Goal: Task Accomplishment & Management: Complete application form

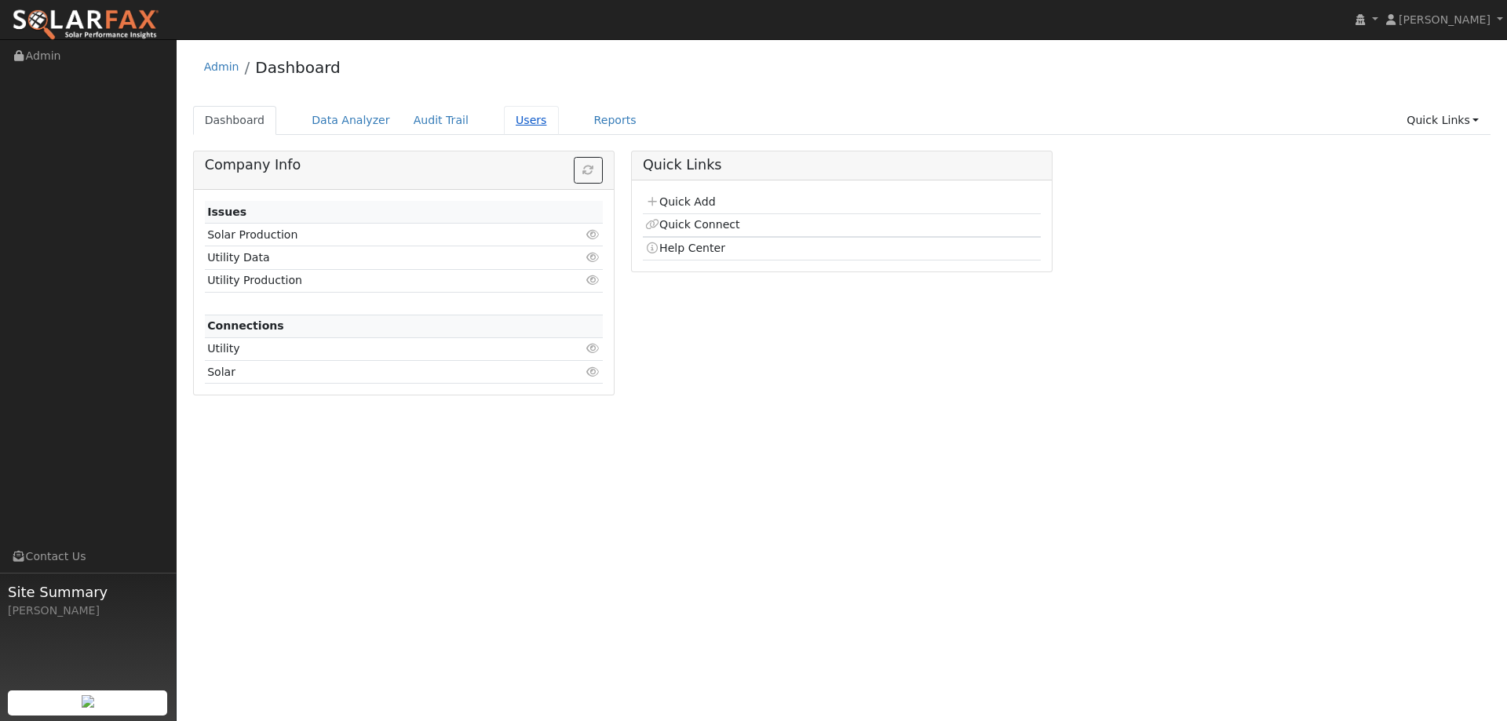
click at [513, 120] on link "Users" at bounding box center [531, 120] width 55 height 29
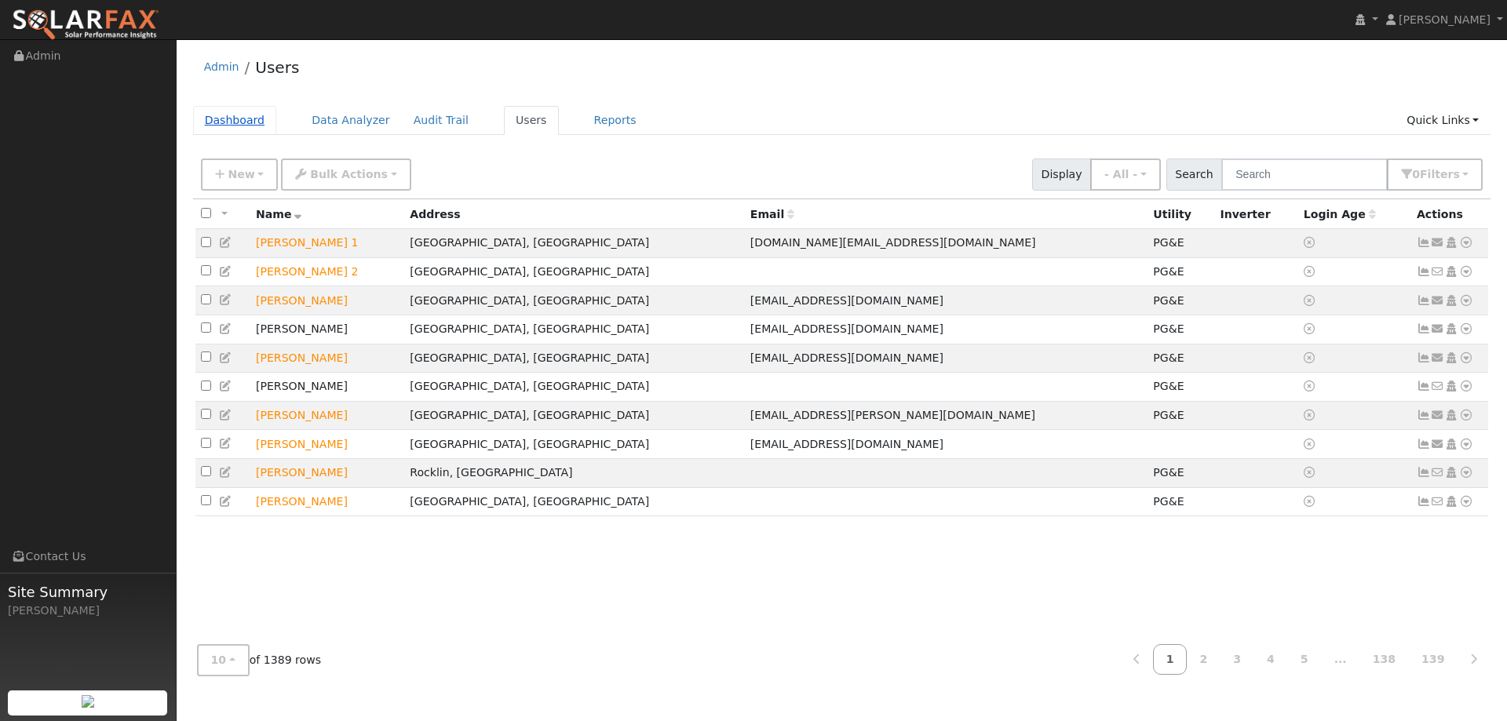
click at [250, 115] on link "Dashboard" at bounding box center [235, 120] width 84 height 29
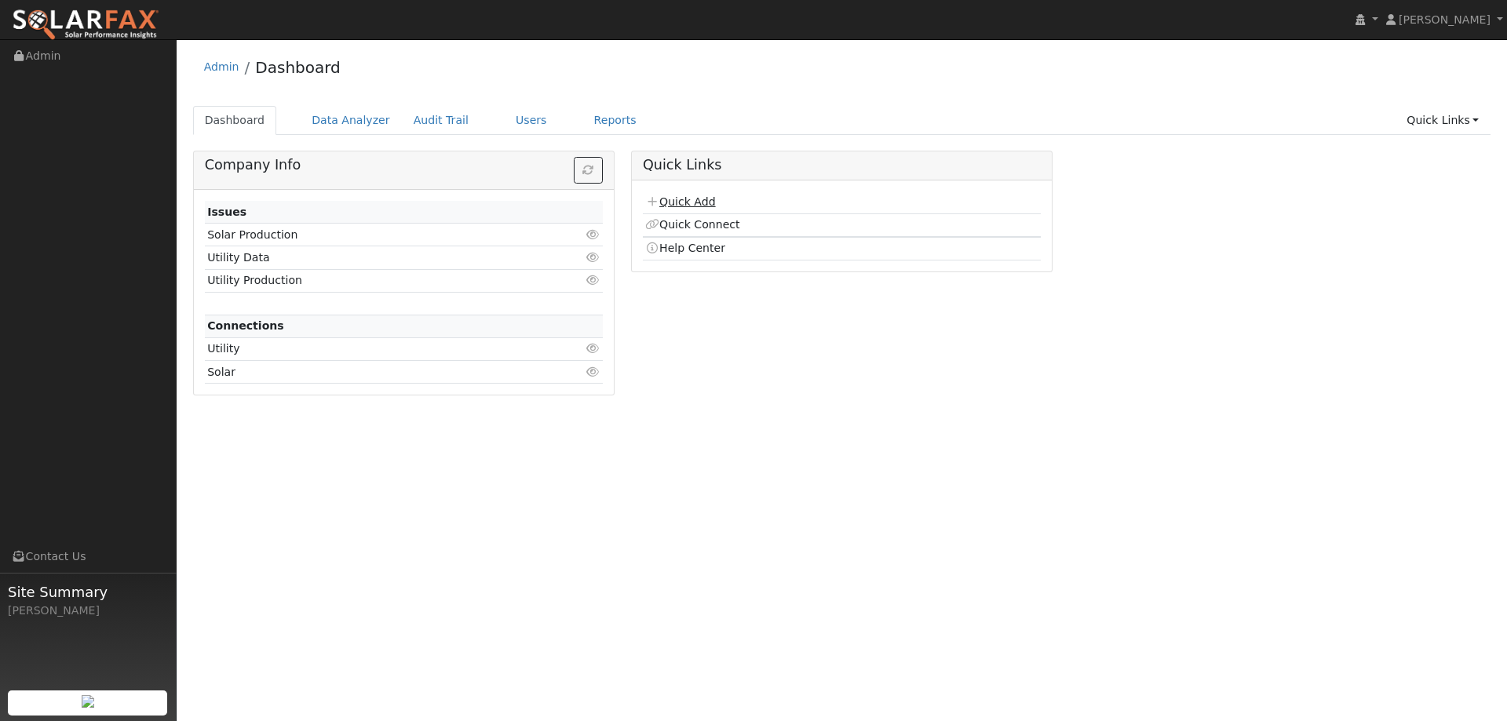
click at [698, 195] on td "Quick Add" at bounding box center [842, 203] width 398 height 23
click at [703, 200] on link "Quick Add" at bounding box center [680, 201] width 70 height 13
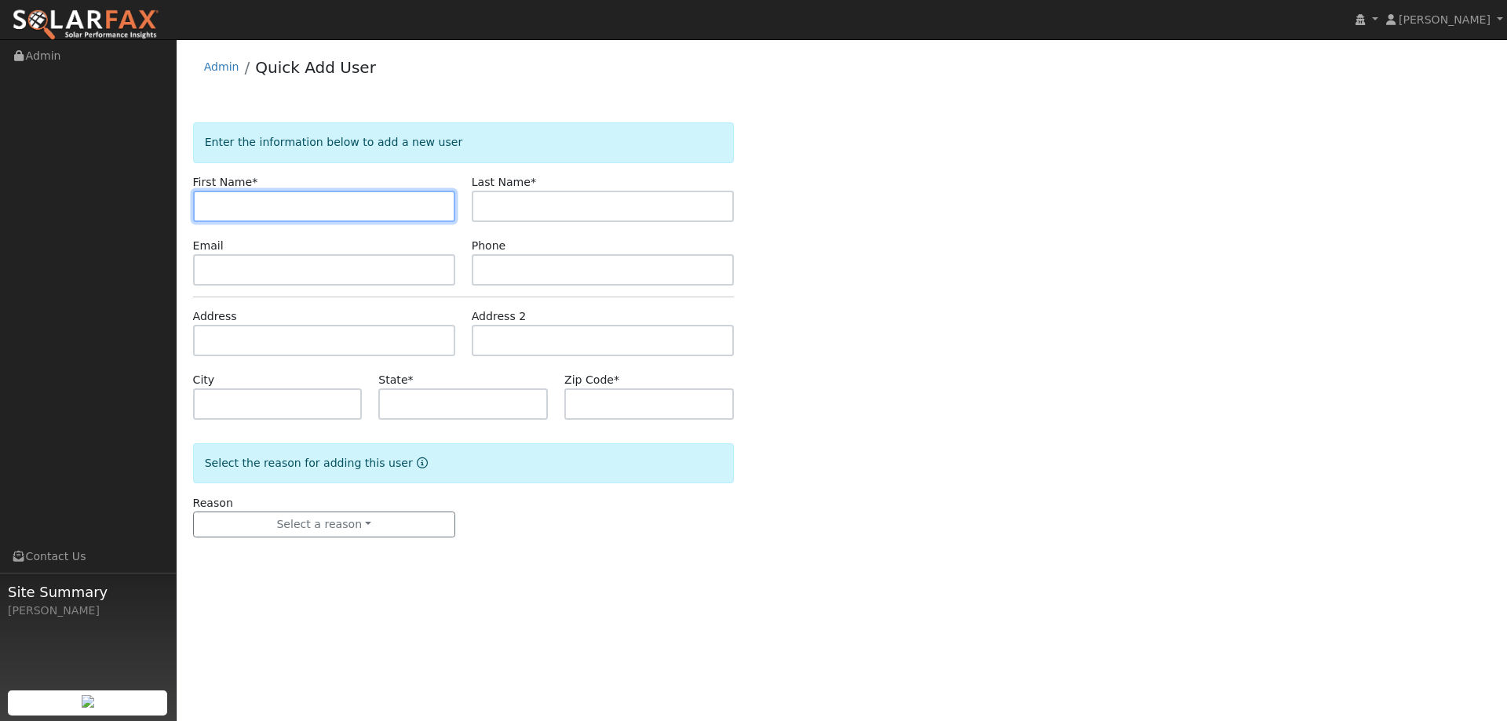
drag, startPoint x: 347, startPoint y: 201, endPoint x: 345, endPoint y: 192, distance: 8.8
click at [345, 193] on input "text" at bounding box center [324, 206] width 262 height 31
click at [267, 212] on input "text" at bounding box center [324, 206] width 262 height 31
paste input "Mike"
click at [206, 207] on input "Mike" at bounding box center [324, 206] width 262 height 31
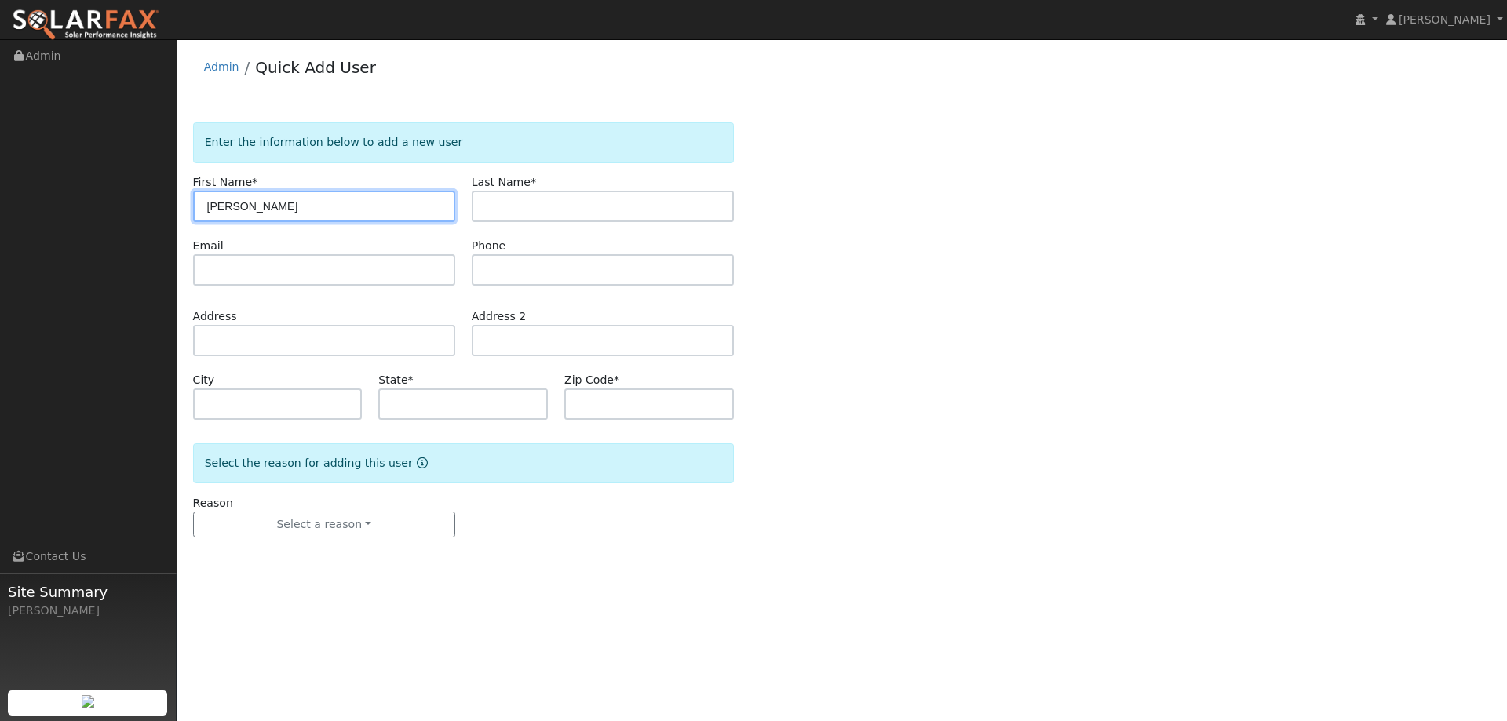
type input "Mike"
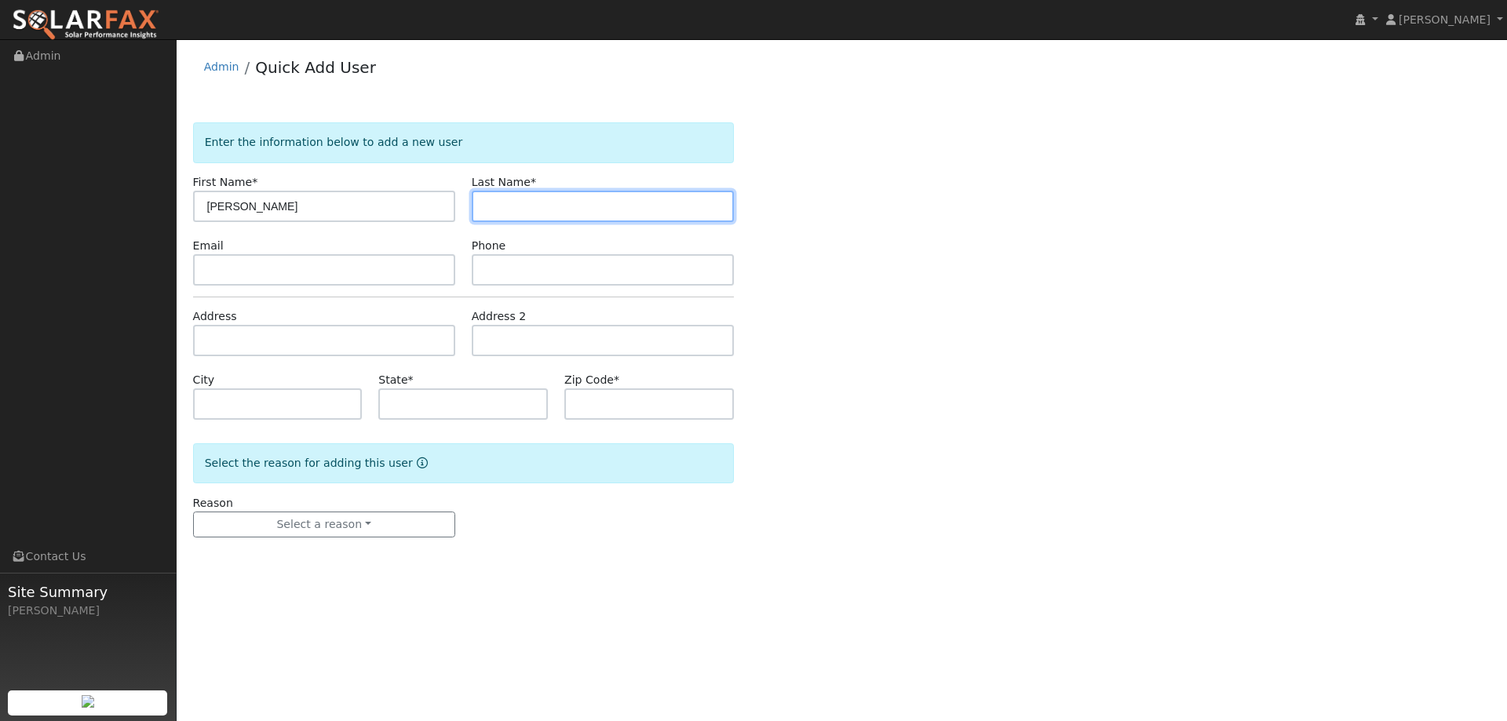
click at [542, 214] on input "text" at bounding box center [603, 206] width 262 height 31
click at [496, 215] on input "text" at bounding box center [603, 206] width 262 height 31
paste input "Roman"
click at [488, 206] on input "Roman" at bounding box center [603, 206] width 262 height 31
type input "Roman"
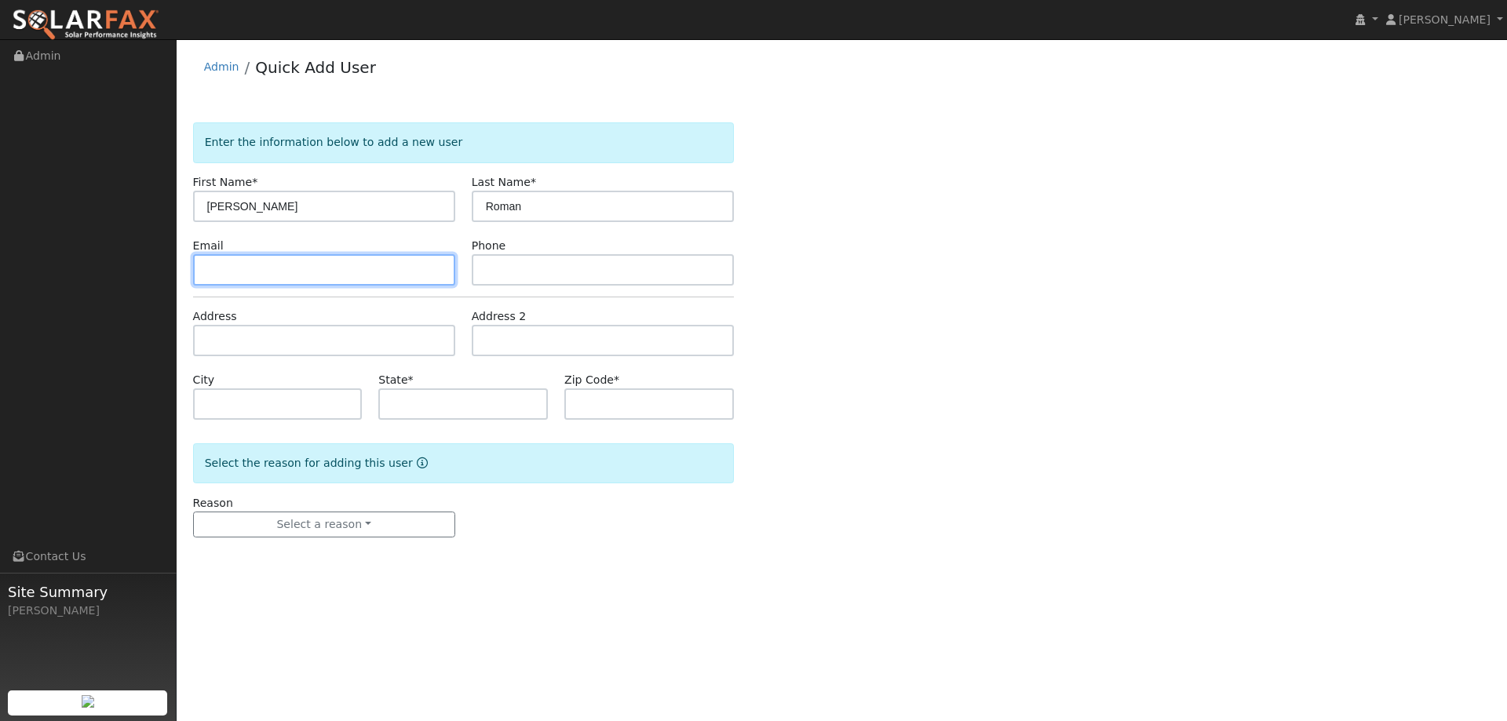
click at [301, 276] on input "text" at bounding box center [324, 269] width 262 height 31
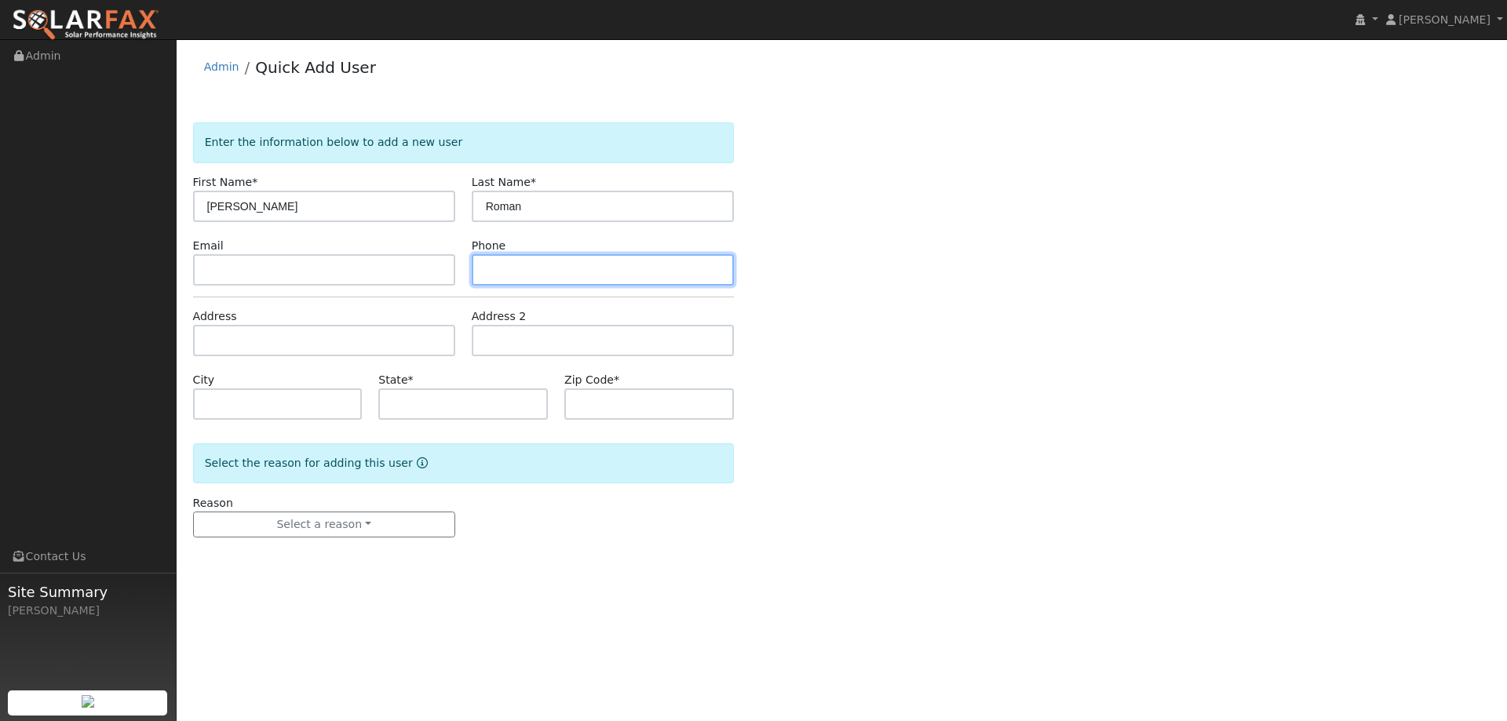
click at [542, 265] on input "text" at bounding box center [603, 269] width 262 height 31
paste input "(757) 618-4099"
click at [485, 273] on input "(757) 618-4099" at bounding box center [603, 269] width 262 height 31
type input "(757) 618-4099"
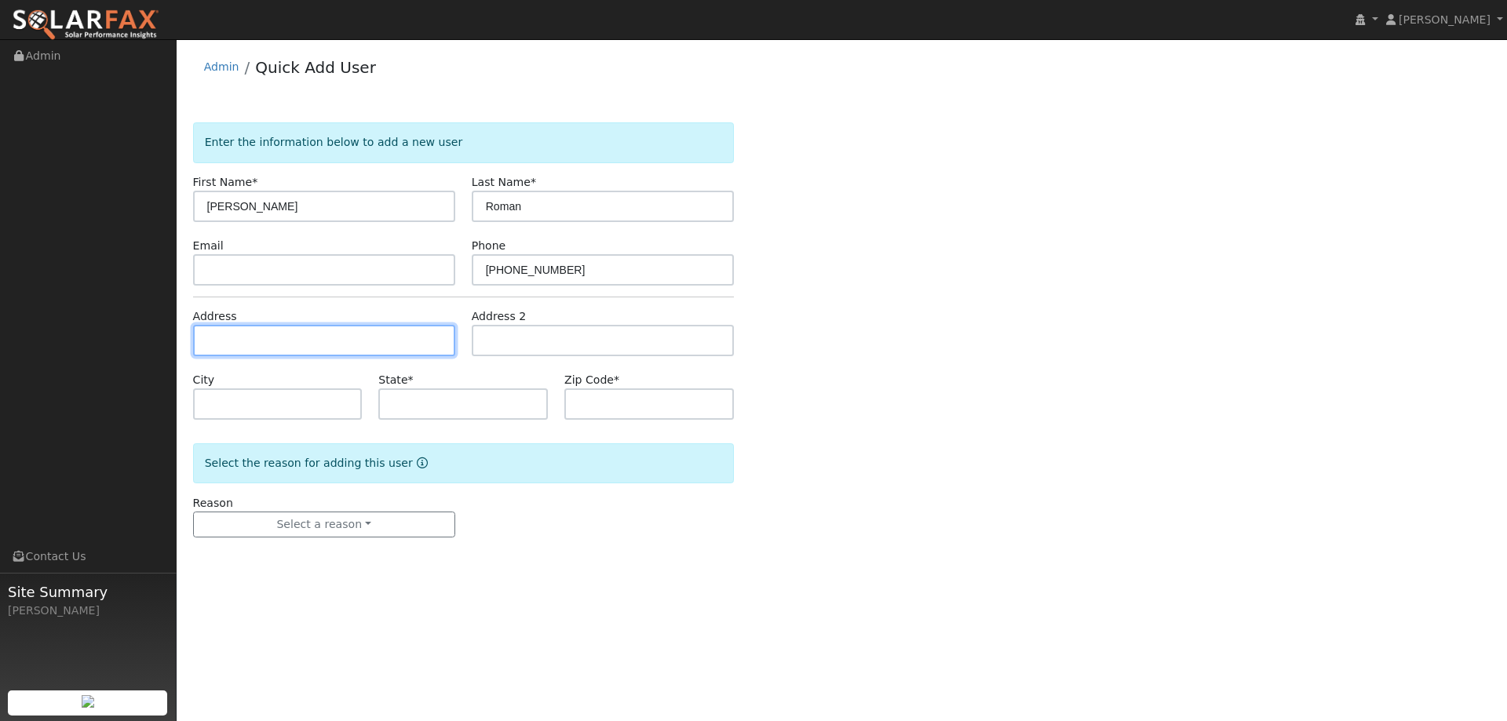
click at [299, 353] on input "text" at bounding box center [324, 340] width 262 height 31
click at [233, 338] on input "text" at bounding box center [324, 340] width 262 height 31
paste input "11272 Rustic Rd"
type input "11272 Rustic Road"
type input "Rough and Ready"
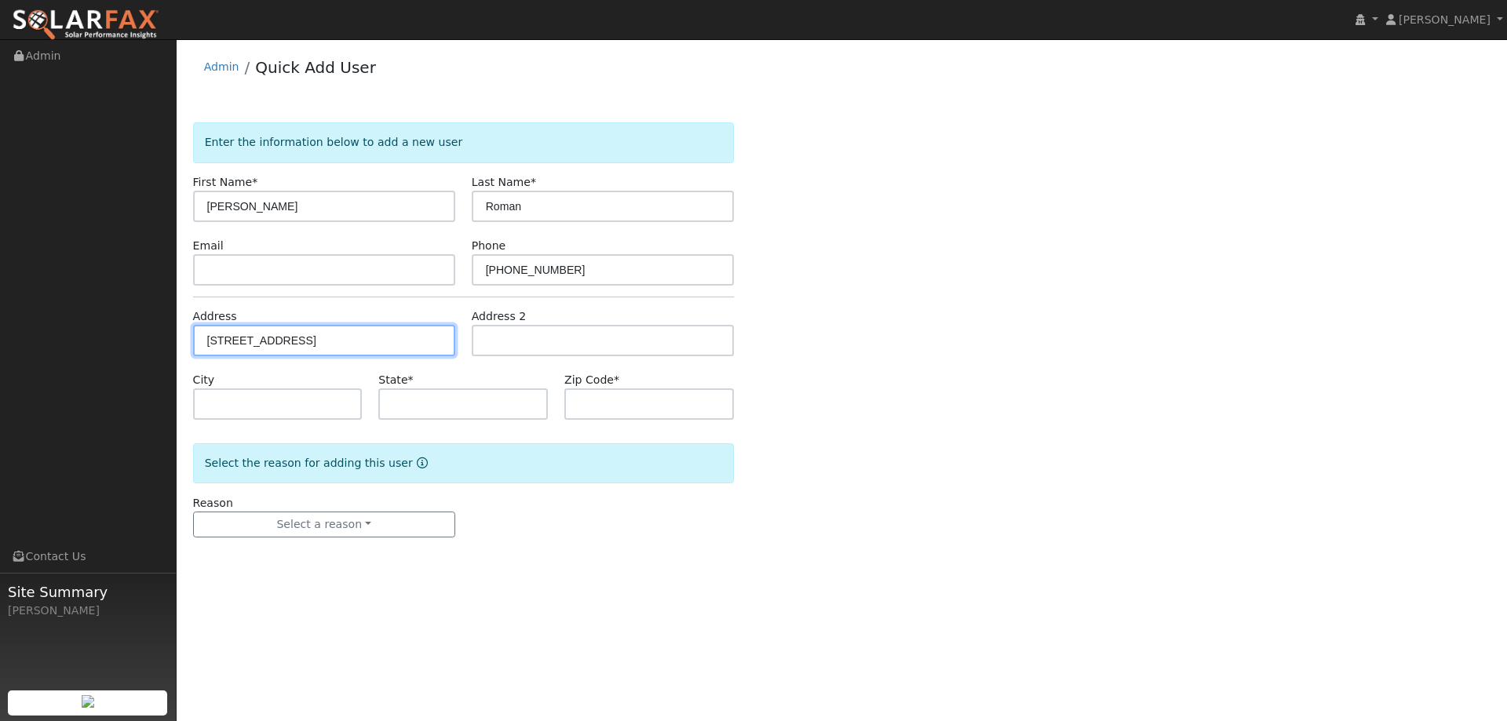
type input "CA"
type input "95975"
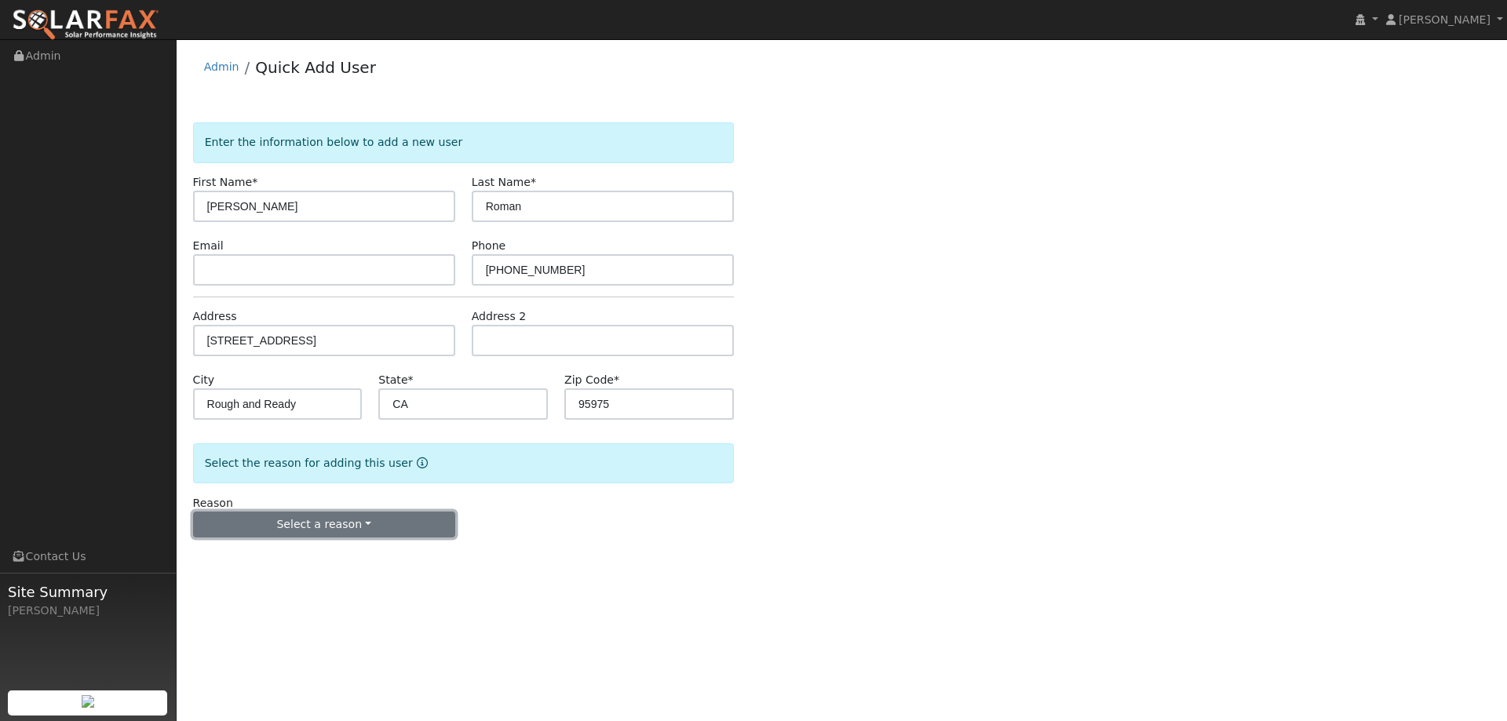
click at [336, 531] on button "Select a reason" at bounding box center [324, 525] width 262 height 27
click at [309, 551] on link "New lead" at bounding box center [280, 557] width 173 height 22
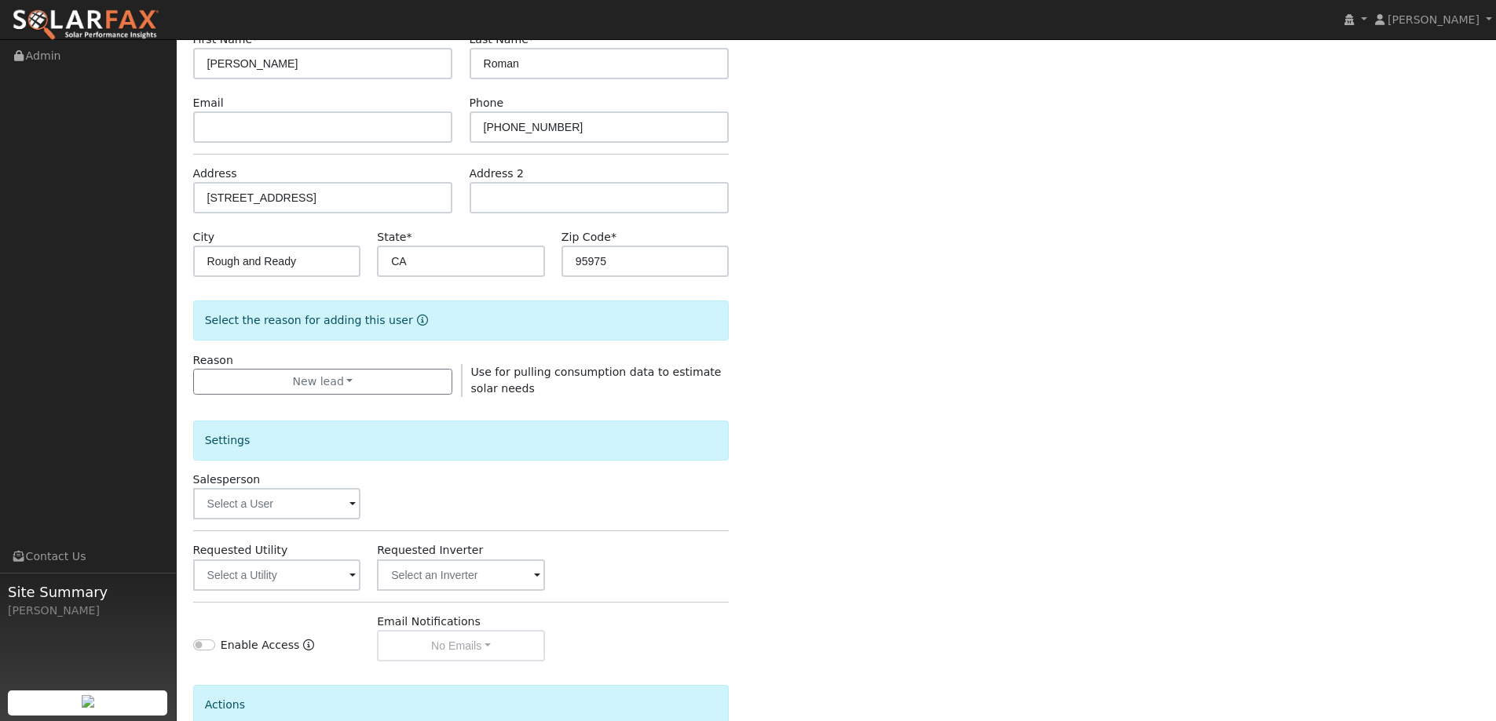
scroll to position [295, 0]
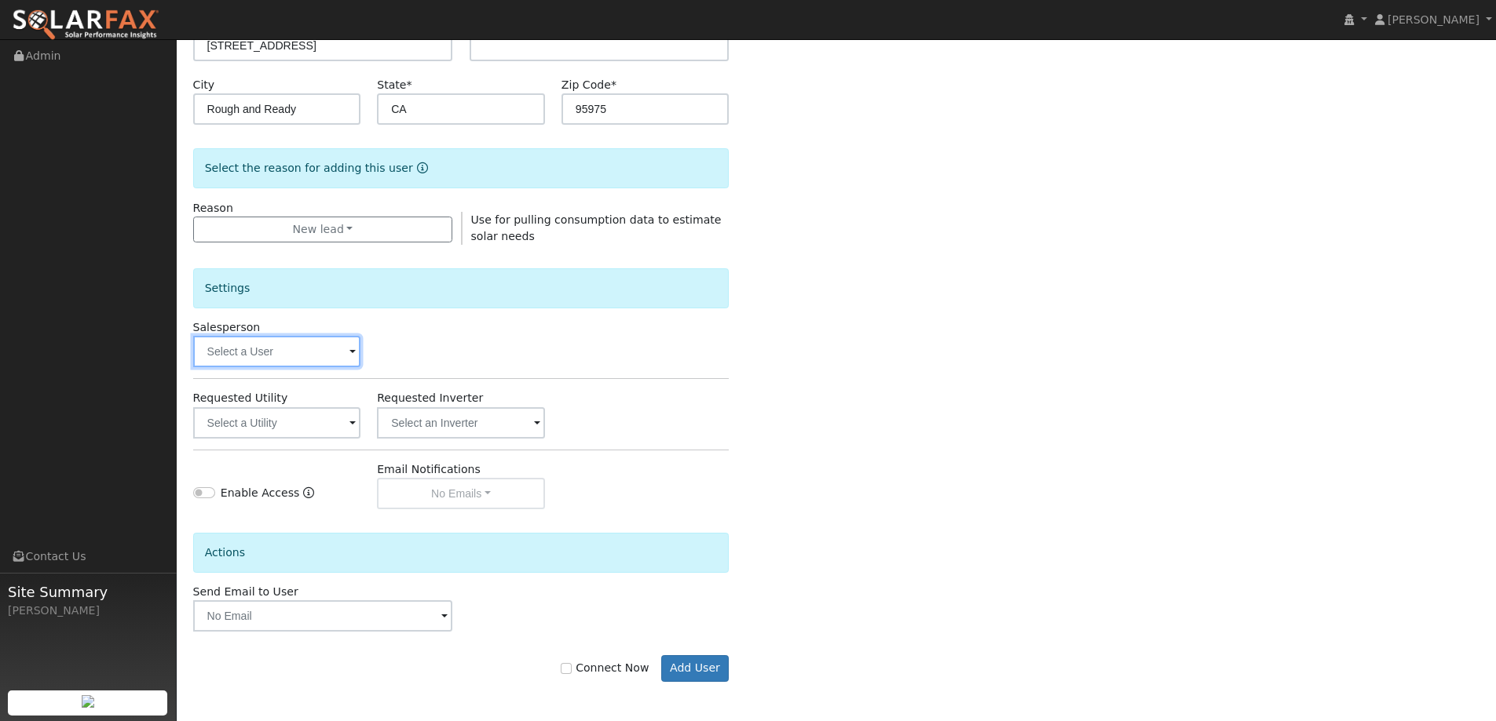
click at [280, 360] on input "text" at bounding box center [277, 351] width 168 height 31
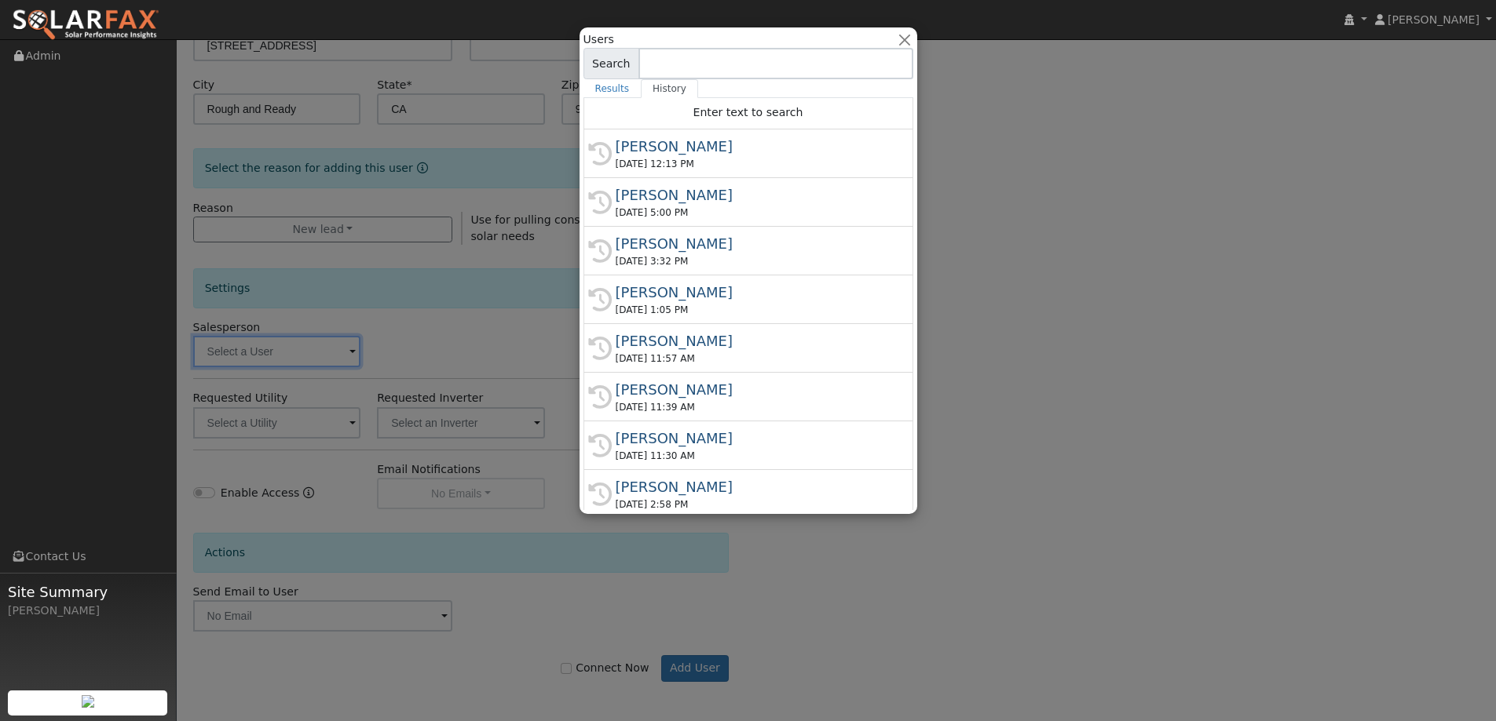
click at [692, 68] on input at bounding box center [775, 63] width 275 height 31
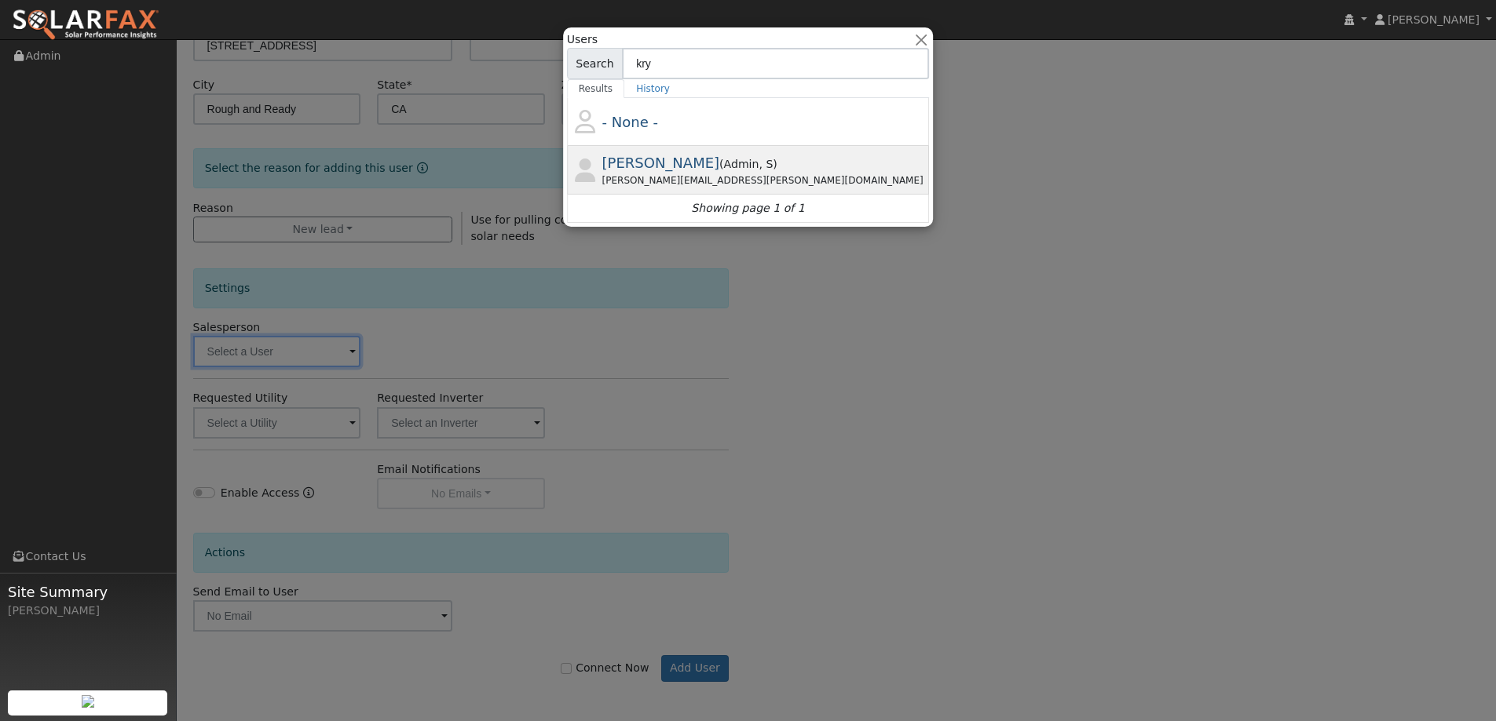
type input "kry"
click at [758, 169] on span ", S" at bounding box center [765, 164] width 14 height 13
type input "Krystle Dvorak"
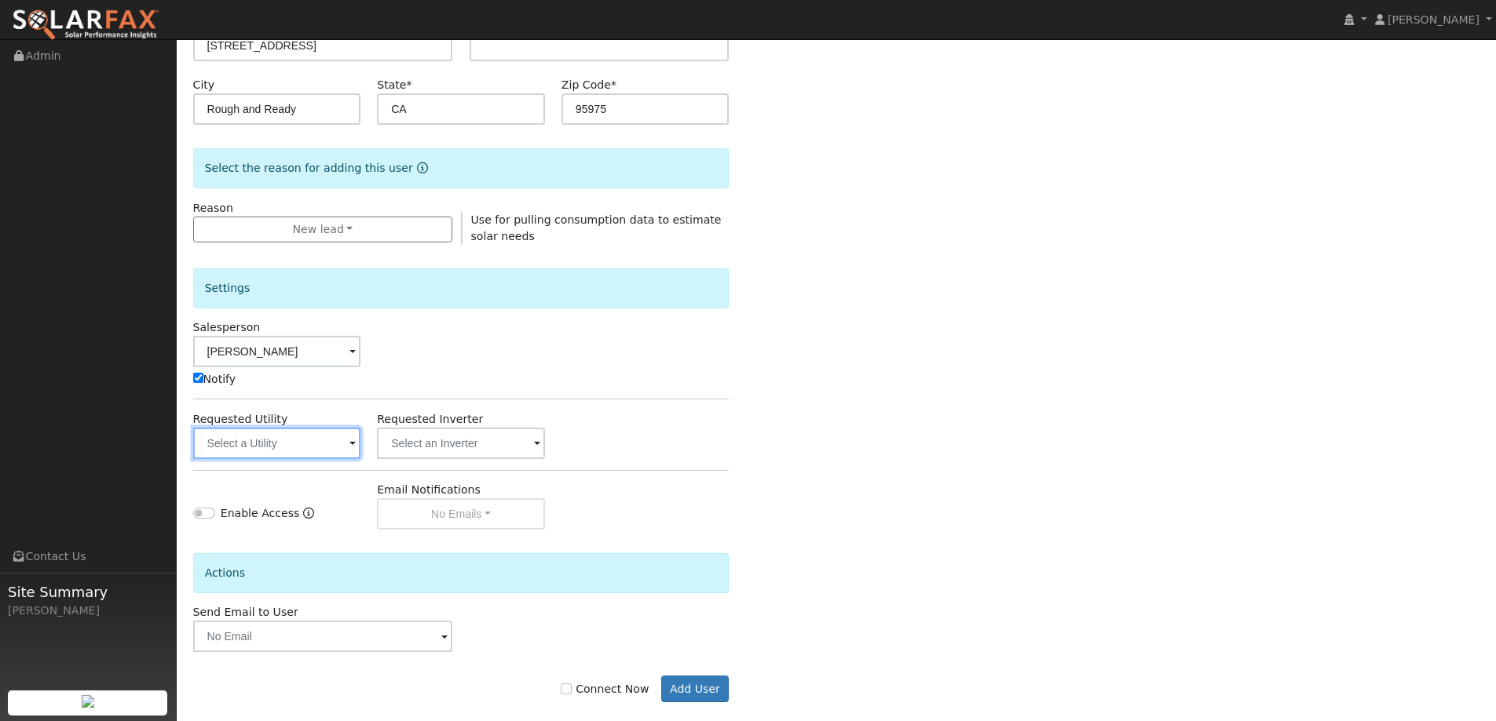
click at [323, 447] on input "text" at bounding box center [277, 443] width 168 height 31
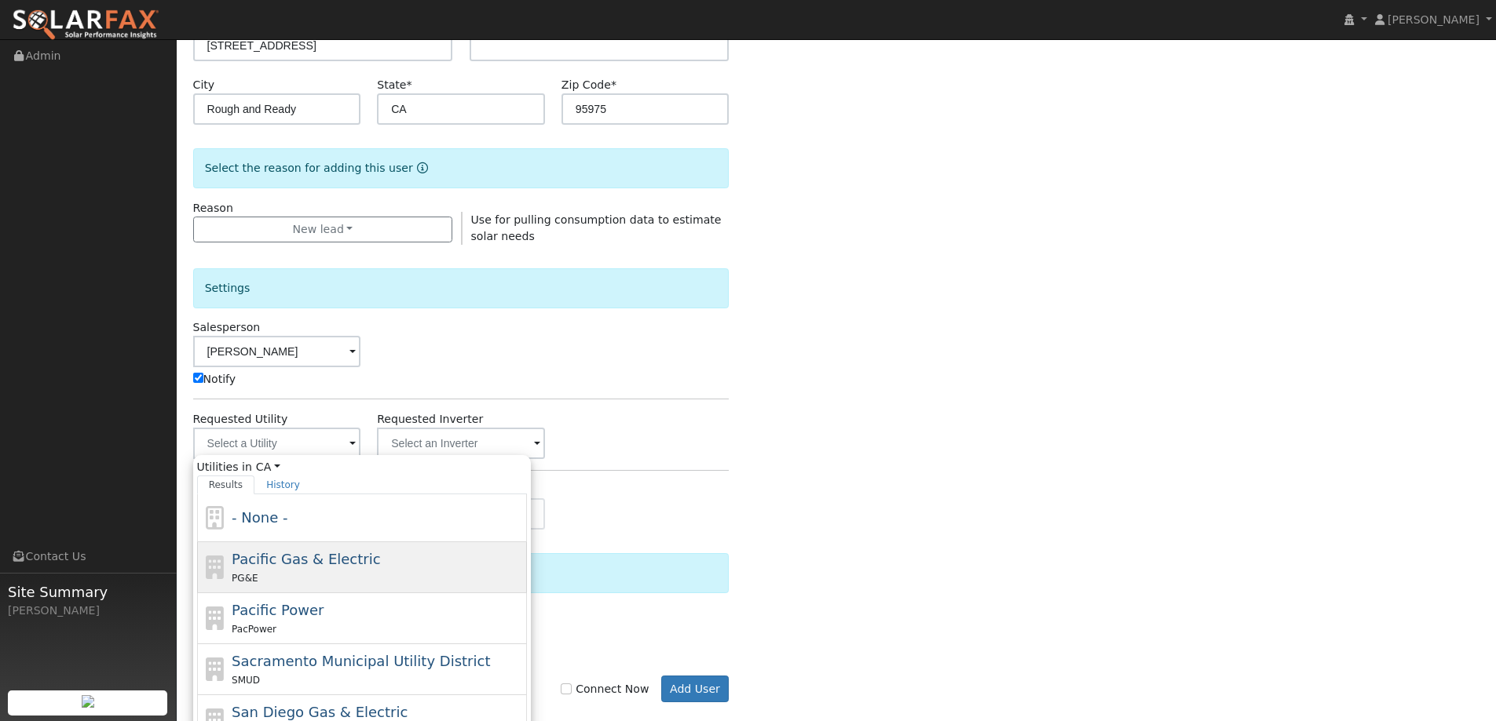
click at [429, 568] on div "Pacific Gas & Electric PG&E" at bounding box center [377, 568] width 291 height 38
type input "Pacific Gas & Electric"
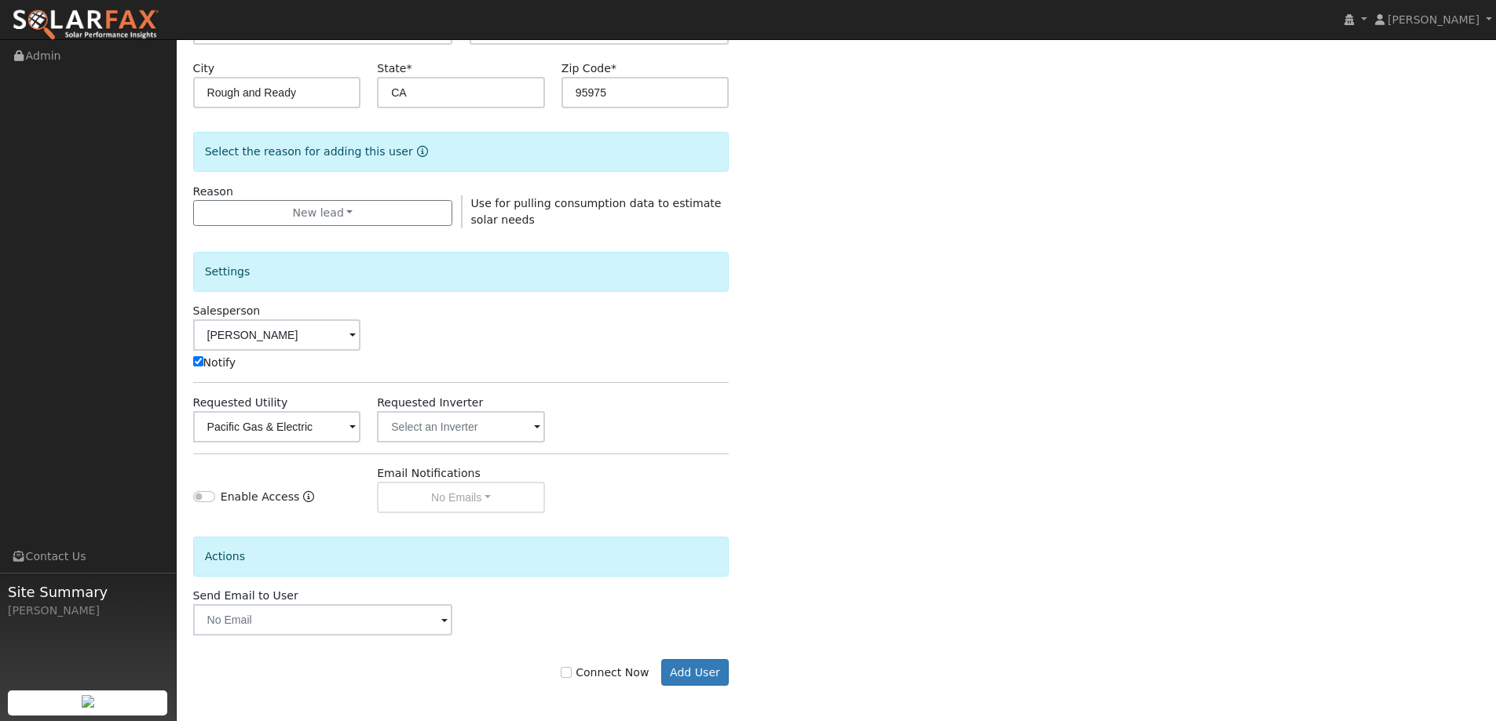
scroll to position [316, 0]
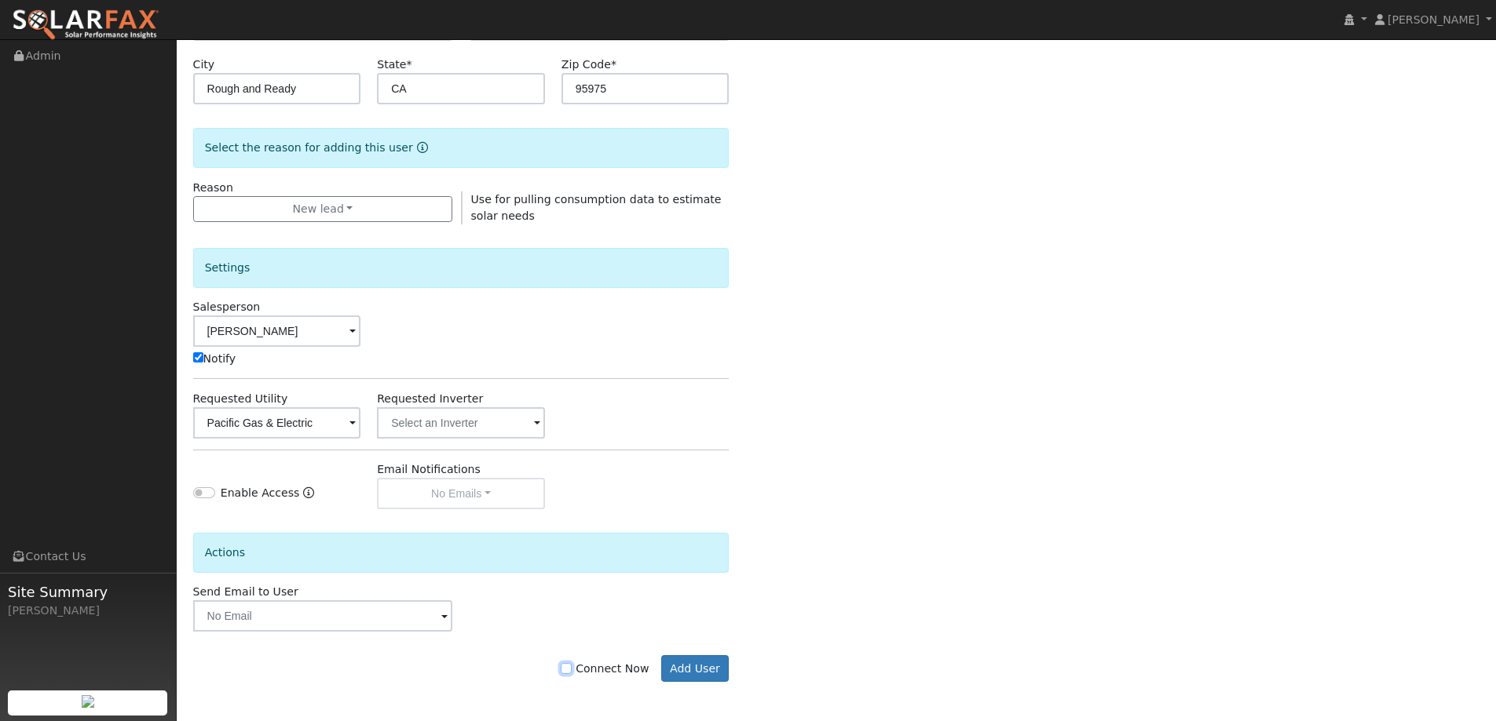
click at [572, 672] on input "Connect Now" at bounding box center [566, 668] width 11 height 11
checkbox input "true"
click at [707, 673] on button "Add User" at bounding box center [695, 669] width 68 height 27
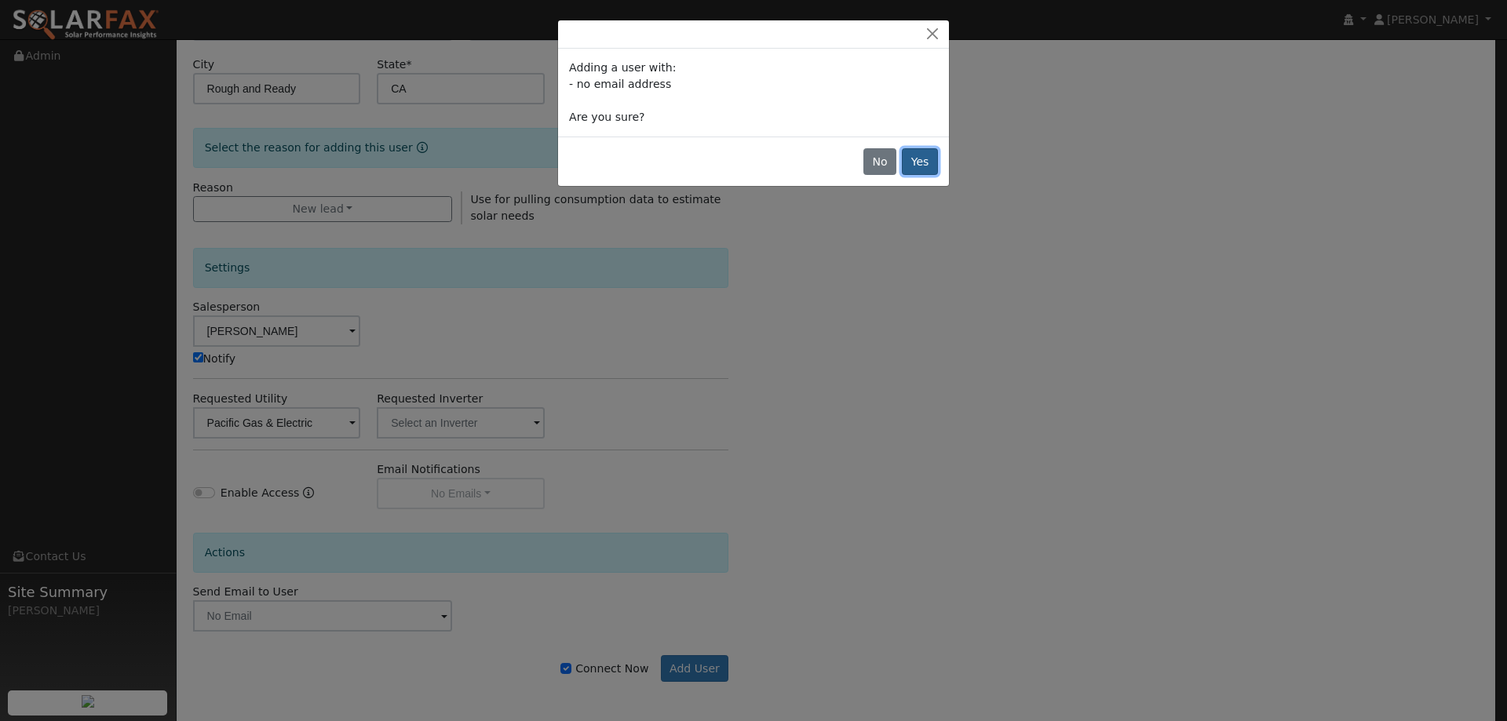
click at [916, 164] on button "Yes" at bounding box center [920, 161] width 36 height 27
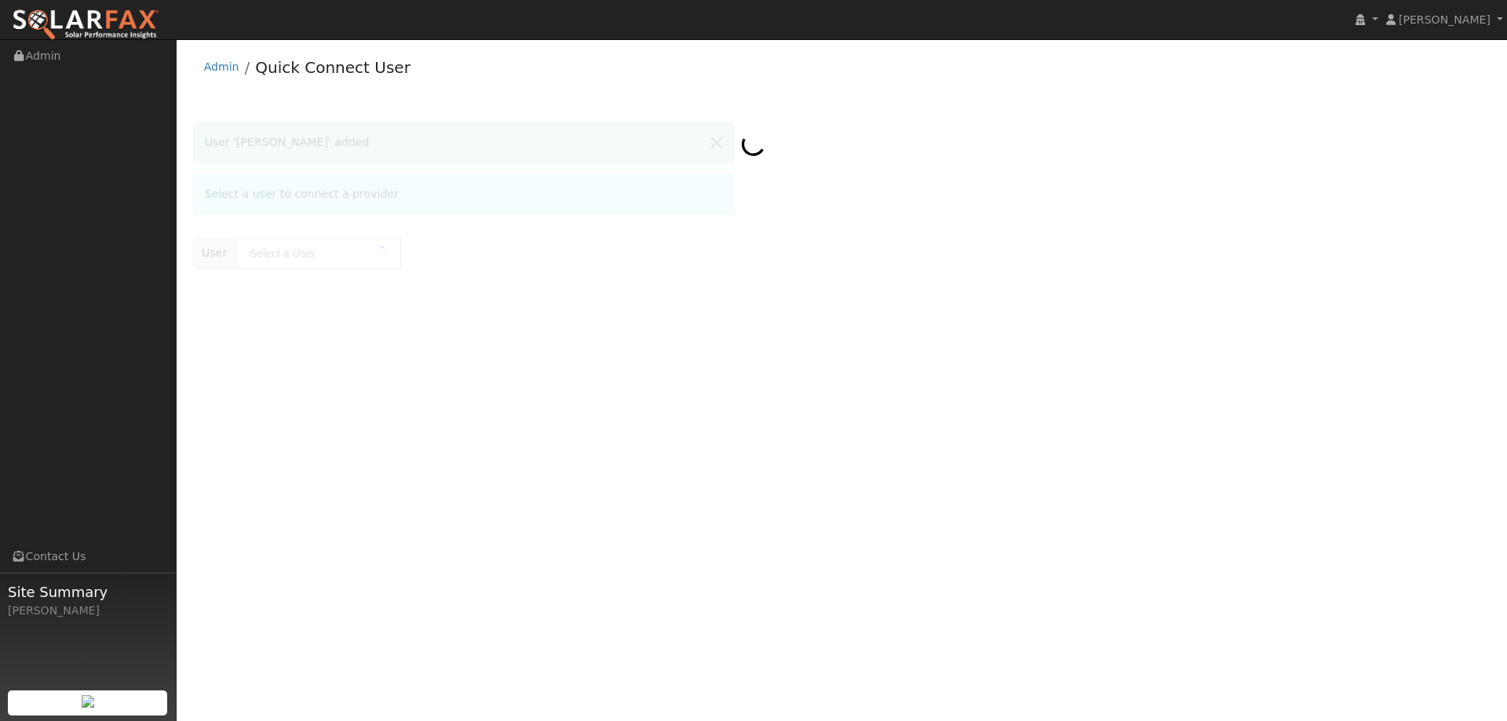
type input "[PERSON_NAME]"
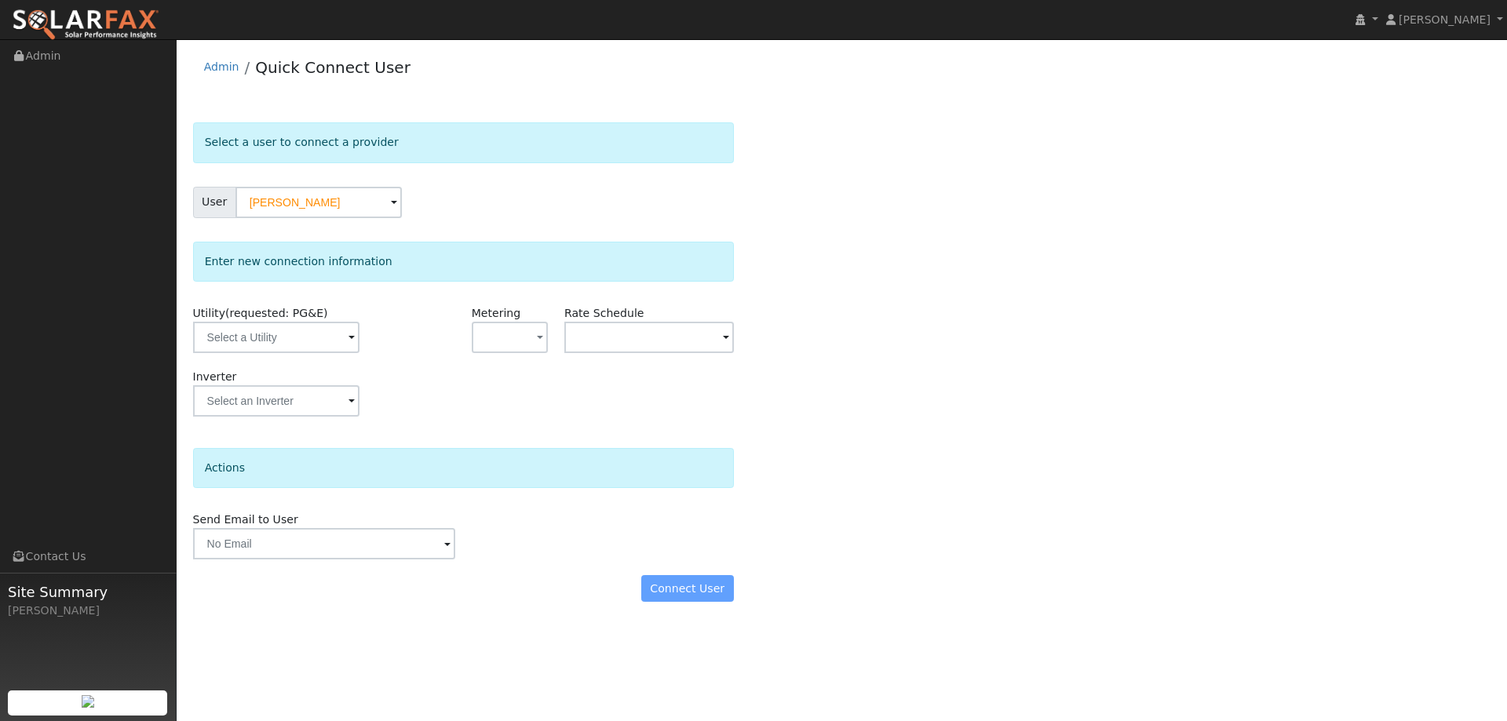
click at [507, 203] on div "User [PERSON_NAME]" at bounding box center [463, 202] width 541 height 31
click at [308, 343] on input "text" at bounding box center [276, 337] width 166 height 31
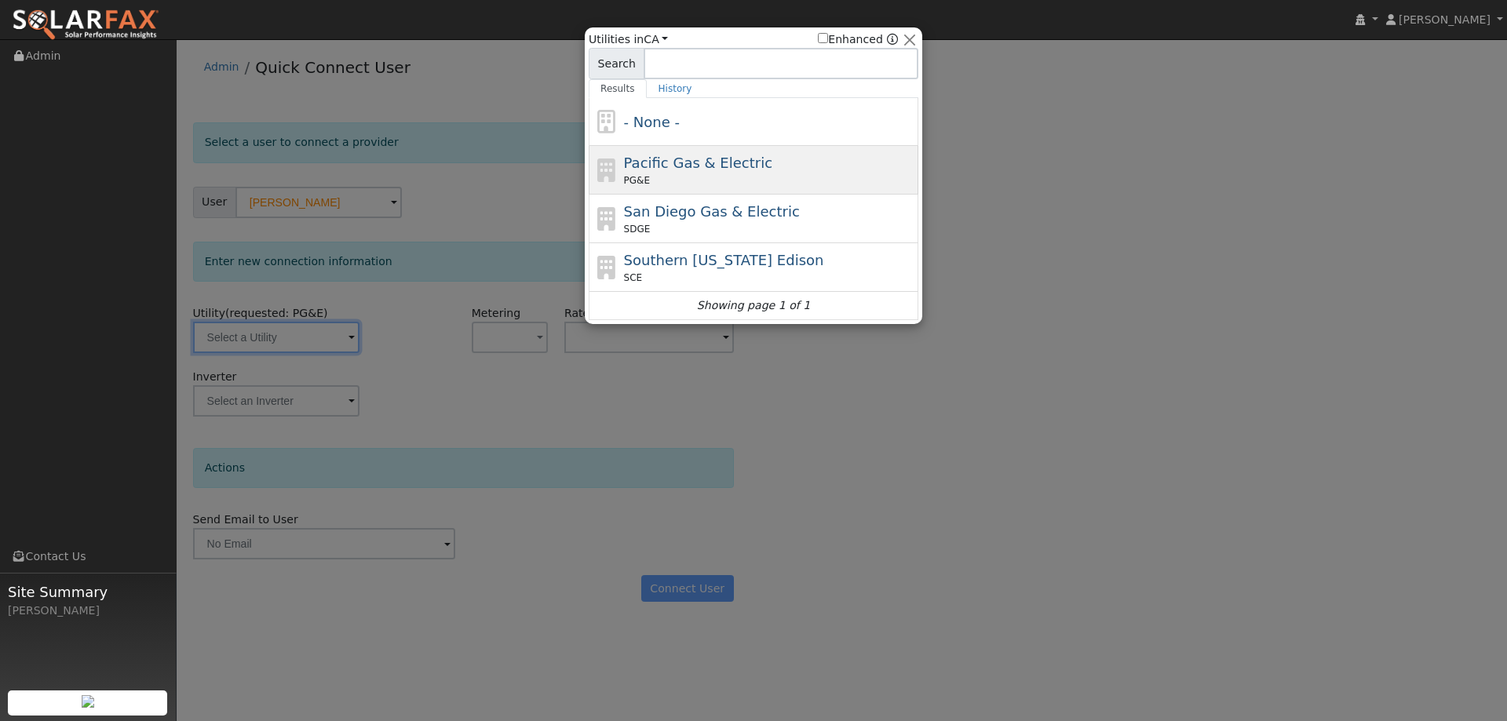
click at [775, 170] on div "Pacific Gas & Electric PG&E" at bounding box center [769, 169] width 291 height 35
type input "PG&E"
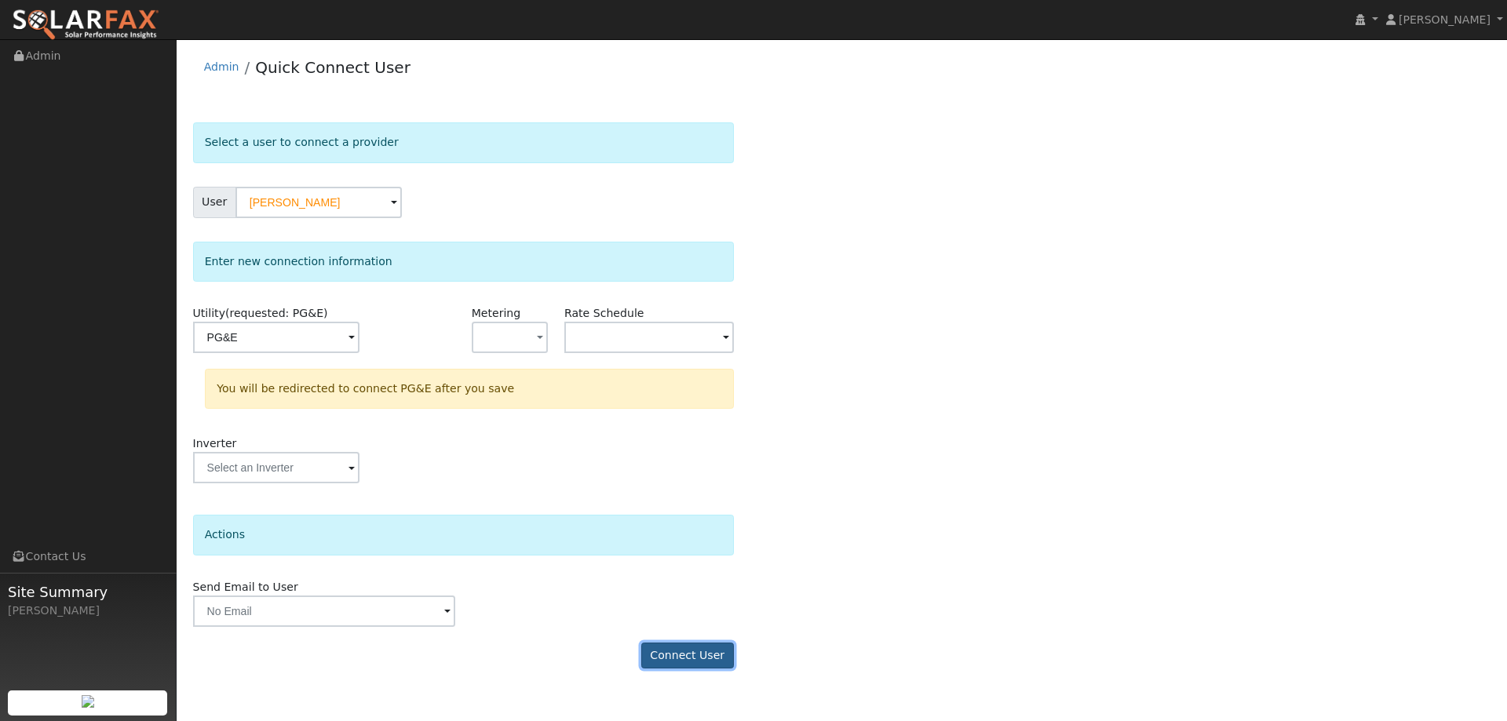
click at [712, 651] on button "Connect User" at bounding box center [687, 656] width 93 height 27
